Goal: Task Accomplishment & Management: Manage account settings

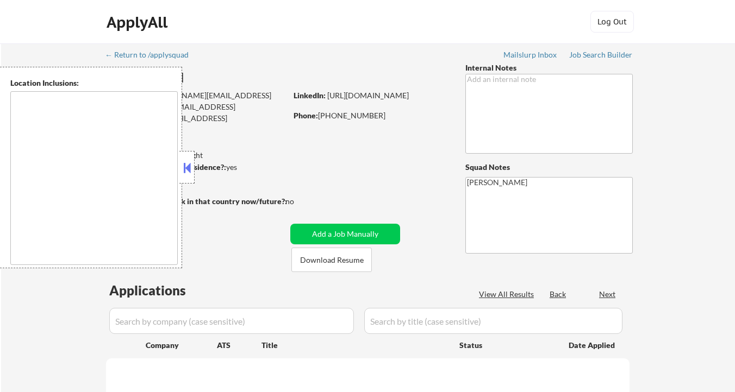
type textarea "Austin, TX West Lake Hills, TX Rollingwood, TX Sunset Valley, TX Cedar Park, TX…"
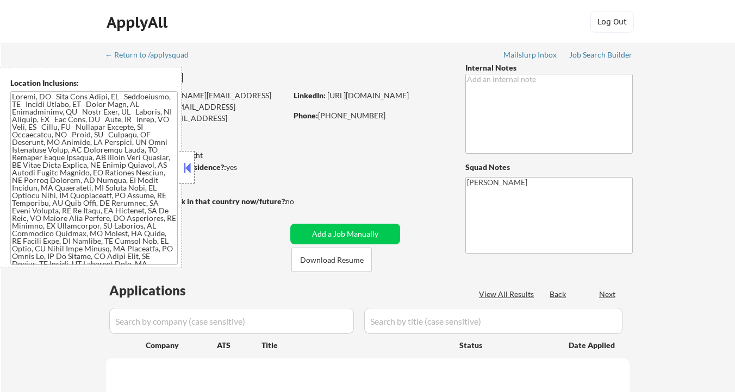
select select ""pending""
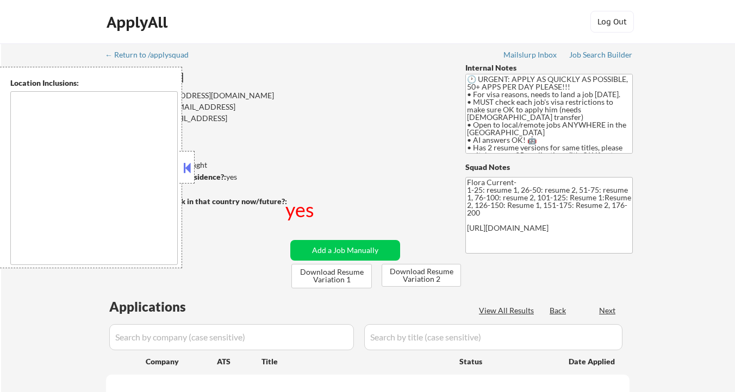
type textarea "country:[GEOGRAPHIC_DATA]"
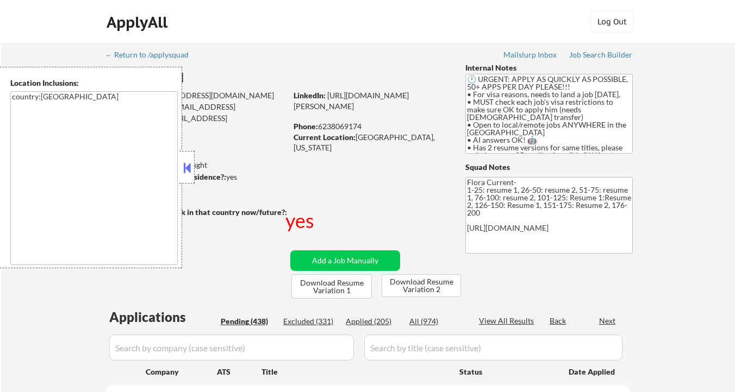
click at [190, 165] on button at bounding box center [187, 168] width 12 height 16
select select ""pending""
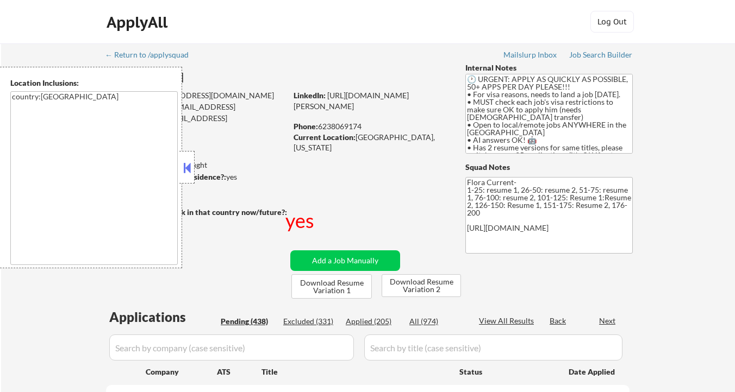
select select ""pending""
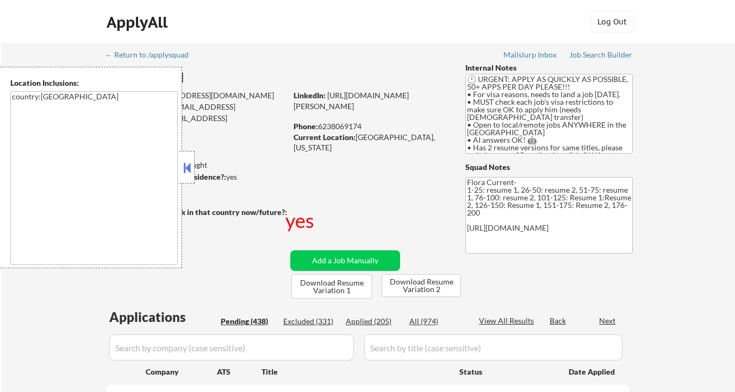
select select ""pending""
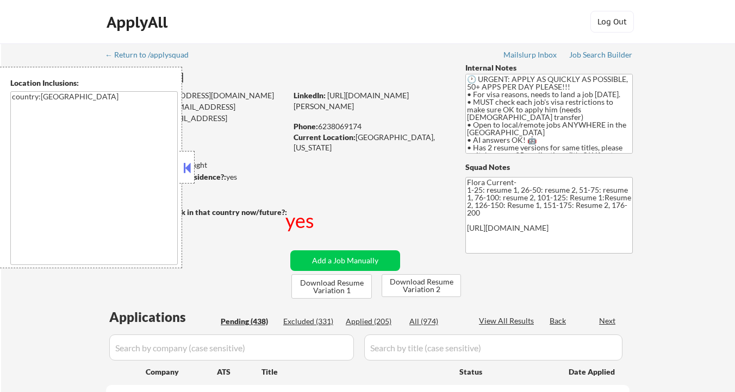
select select ""pending""
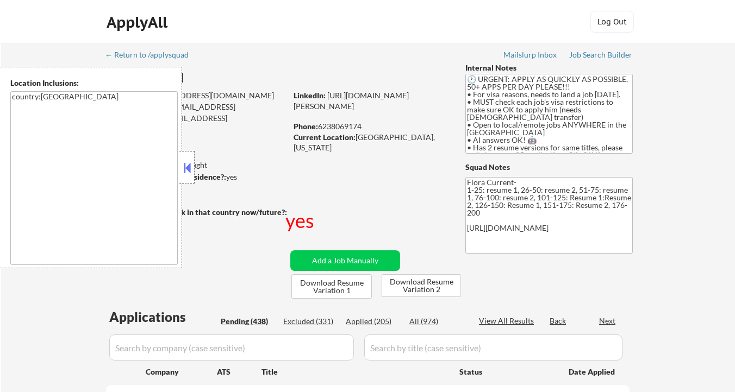
select select ""pending""
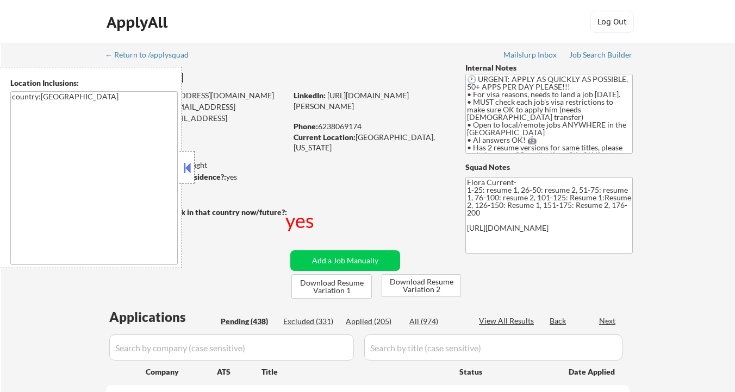
select select ""pending""
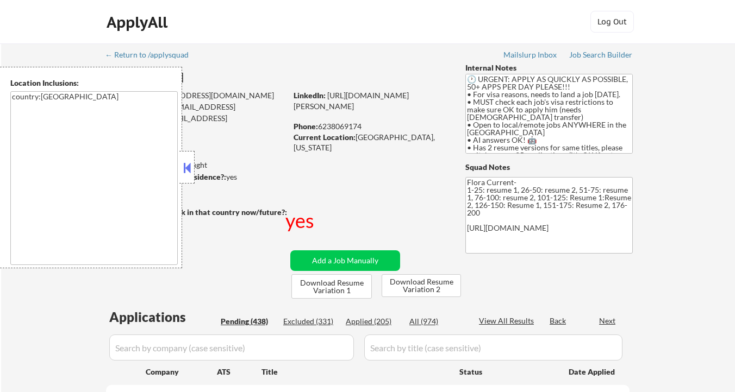
select select ""pending""
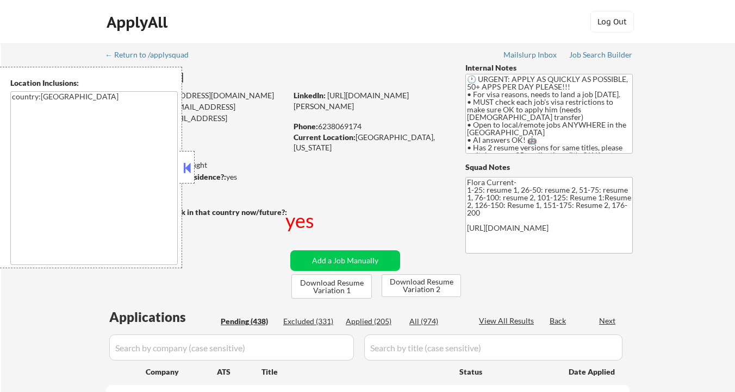
select select ""pending""
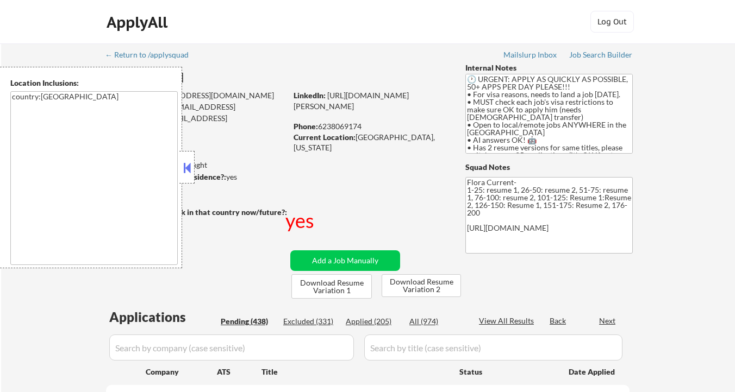
select select ""pending""
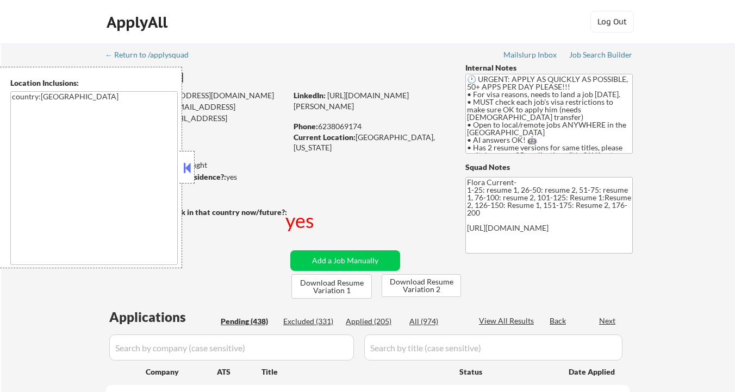
select select ""pending""
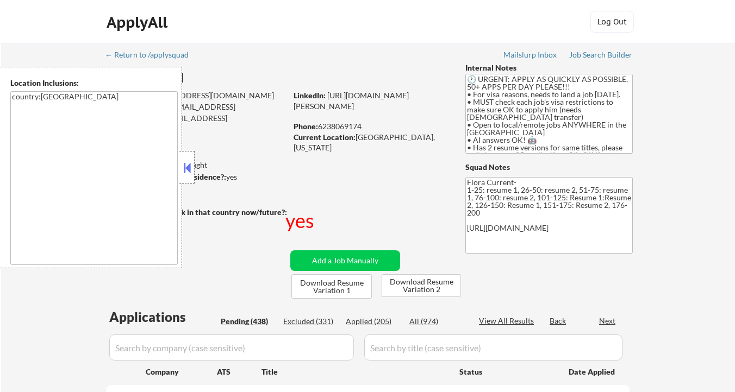
select select ""pending""
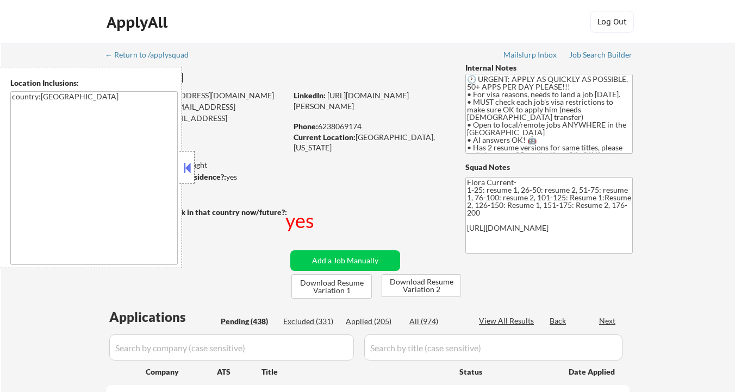
select select ""pending""
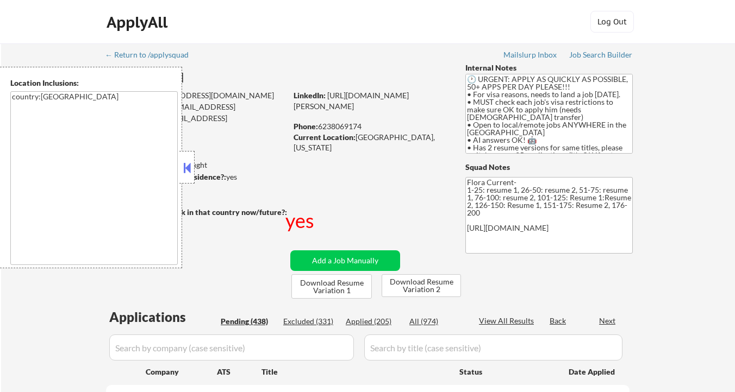
select select ""pending""
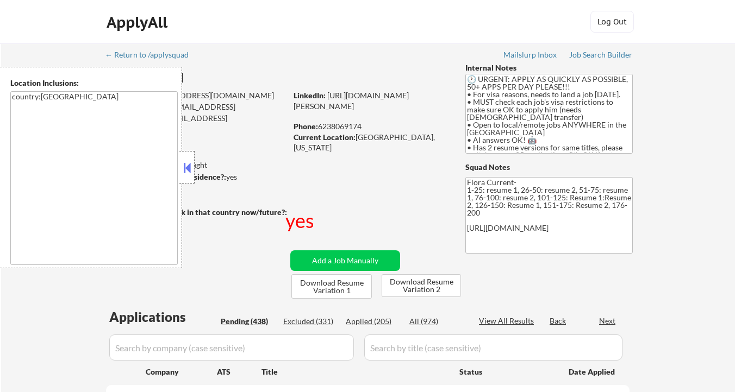
select select ""pending""
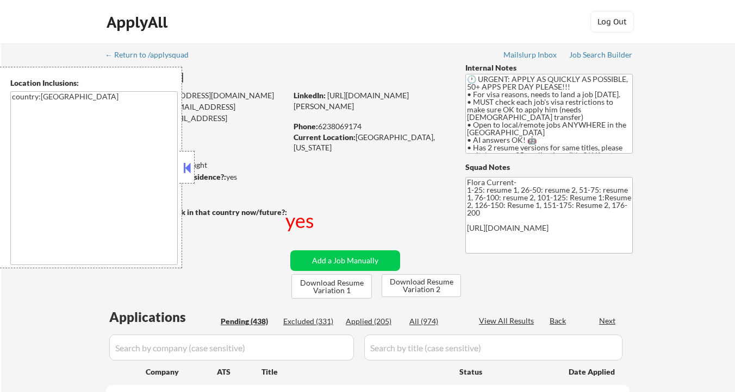
select select ""pending""
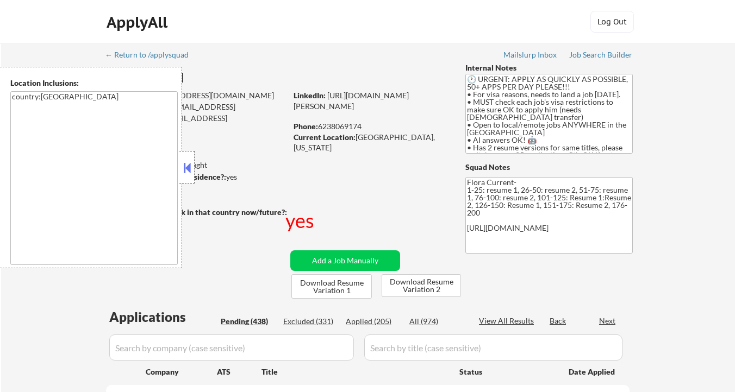
select select ""pending""
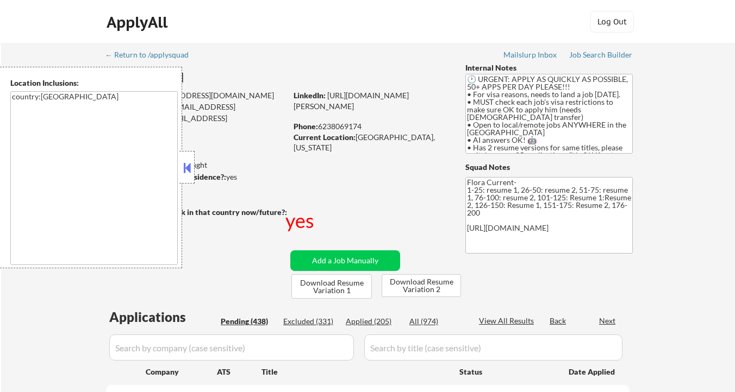
select select ""pending""
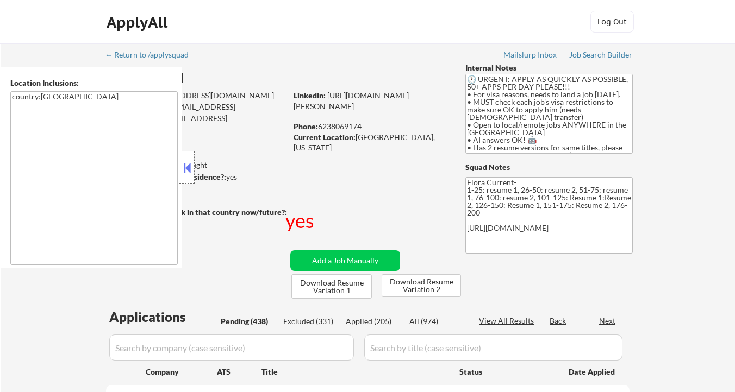
select select ""pending""
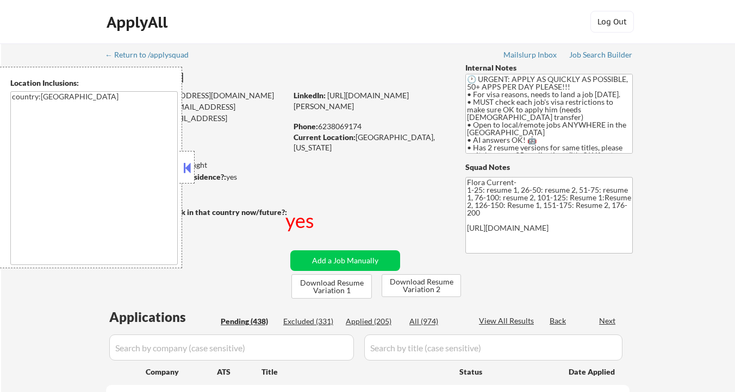
select select ""pending""
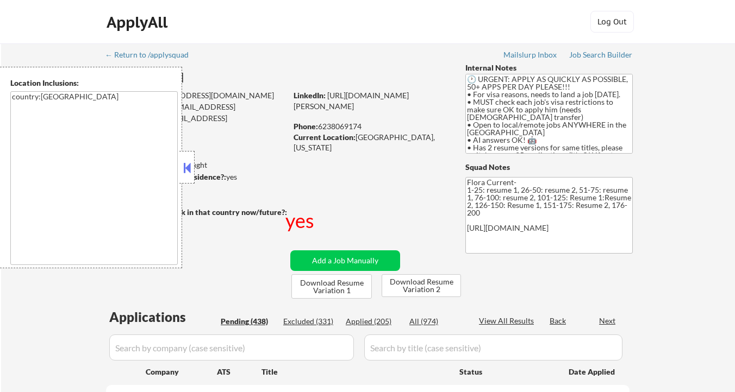
select select ""pending""
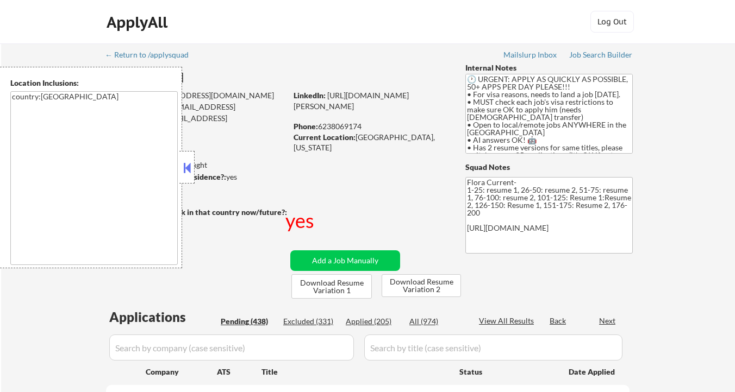
select select ""pending""
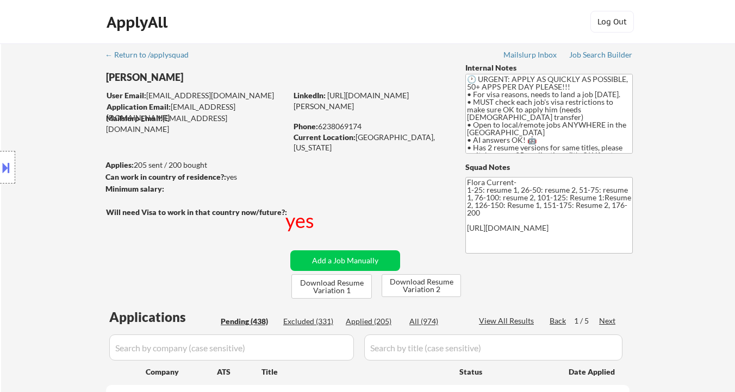
click at [190, 165] on div "Location Inclusions: country:US" at bounding box center [97, 168] width 195 height 202
click at [176, 74] on div "Location Inclusions: country:US" at bounding box center [97, 168] width 195 height 202
drag, startPoint x: 99, startPoint y: 78, endPoint x: 202, endPoint y: 73, distance: 102.8
click at [202, 73] on body "← Return to /applysquad Mailslurp Inbox Job Search Builder Venkata_Chaitanya Ku…" at bounding box center [367, 196] width 735 height 392
click at [191, 77] on div "Location Inclusions: country:US" at bounding box center [97, 168] width 195 height 202
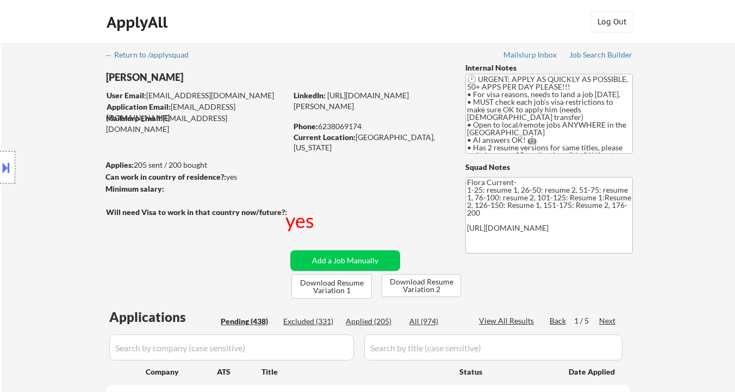
drag, startPoint x: 192, startPoint y: 78, endPoint x: 125, endPoint y: 78, distance: 66.9
click at [126, 78] on div "Location Inclusions: country:US" at bounding box center [97, 168] width 195 height 202
click at [169, 78] on div "Location Inclusions: country:US" at bounding box center [97, 168] width 195 height 202
click at [216, 78] on div "Venkata_Chaitanya Kuruganty" at bounding box center [217, 78] width 223 height 14
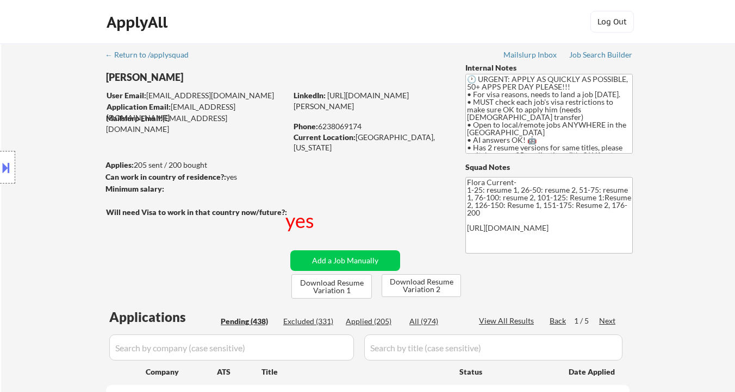
click at [267, 41] on div "ApplyAll Log In Sign Up Log Out" at bounding box center [367, 22] width 735 height 44
click at [167, 129] on div "Location Inclusions: country:US" at bounding box center [97, 168] width 195 height 202
click at [180, 129] on div "Location Inclusions: country:US" at bounding box center [97, 168] width 195 height 202
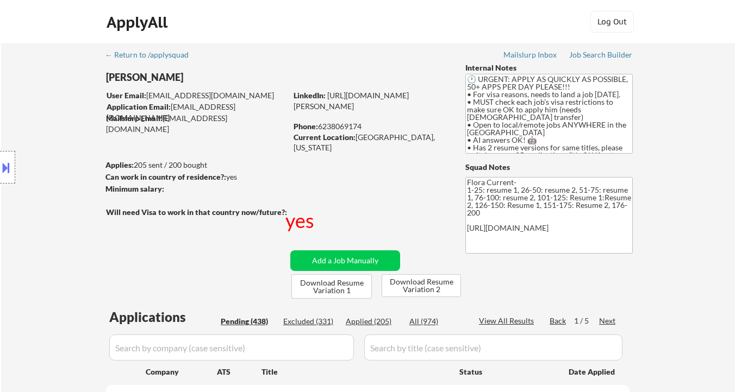
drag, startPoint x: 203, startPoint y: 129, endPoint x: 213, endPoint y: 124, distance: 11.2
click at [213, 124] on div "Mailslurp Email: venkata_chaitanya.kuruganty@mailflux.com" at bounding box center [196, 123] width 180 height 21
click at [260, 124] on div "Mailslurp Email: venkata_chaitanya.kuruganty@mailflux.com" at bounding box center [196, 123] width 180 height 21
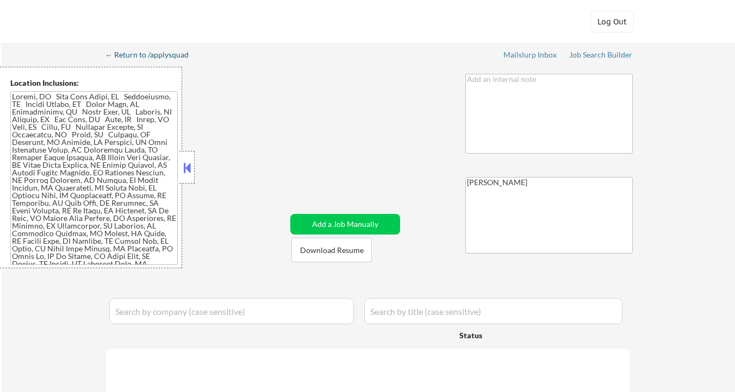
select select ""pending""
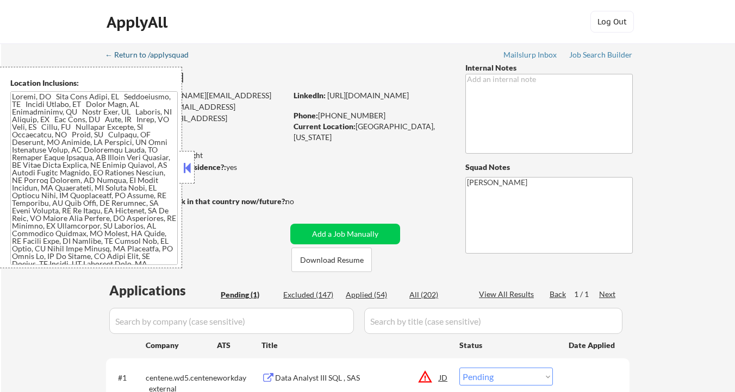
click at [150, 57] on div "← Return to /applysquad" at bounding box center [152, 55] width 94 height 8
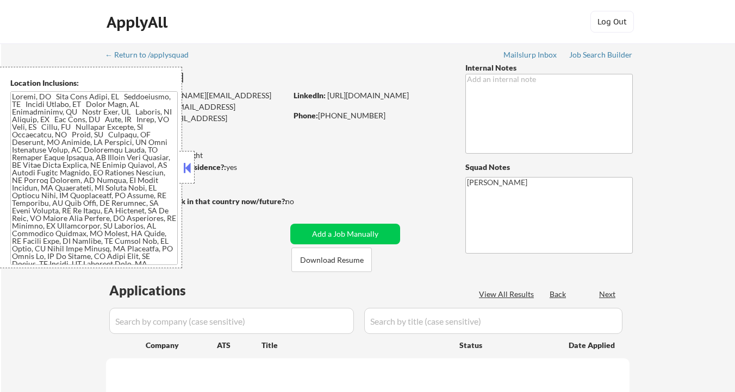
select select ""pending""
